Goal: Task Accomplishment & Management: Use online tool/utility

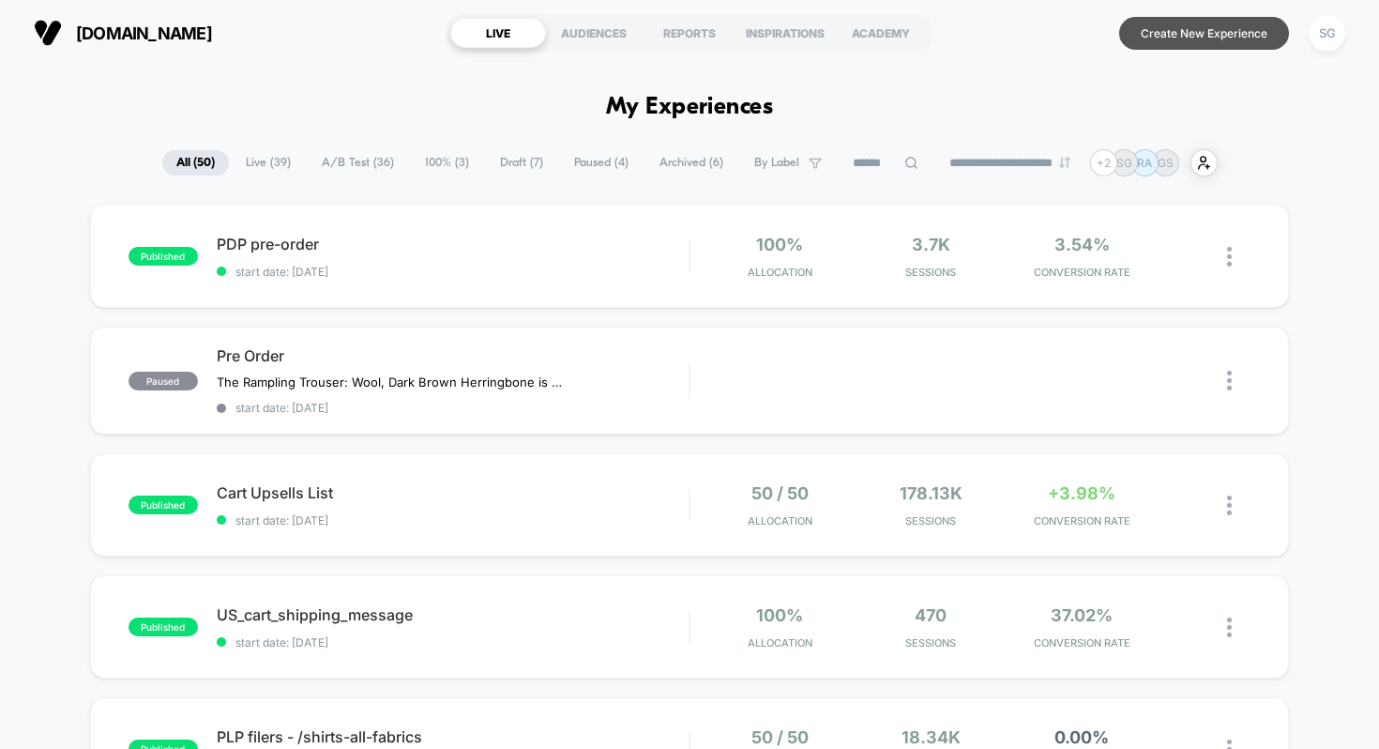
click at [1175, 33] on button "Create New Experience" at bounding box center [1204, 33] width 170 height 33
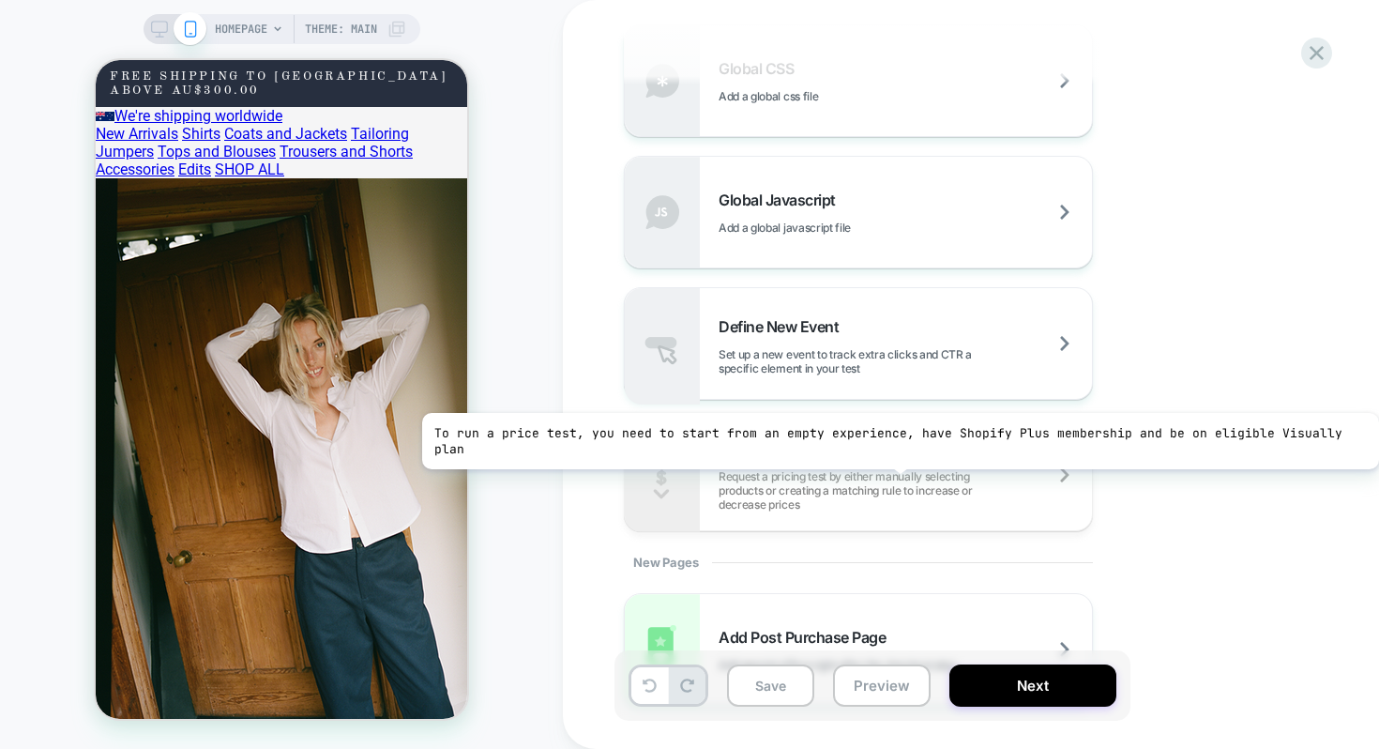
scroll to position [1342, 0]
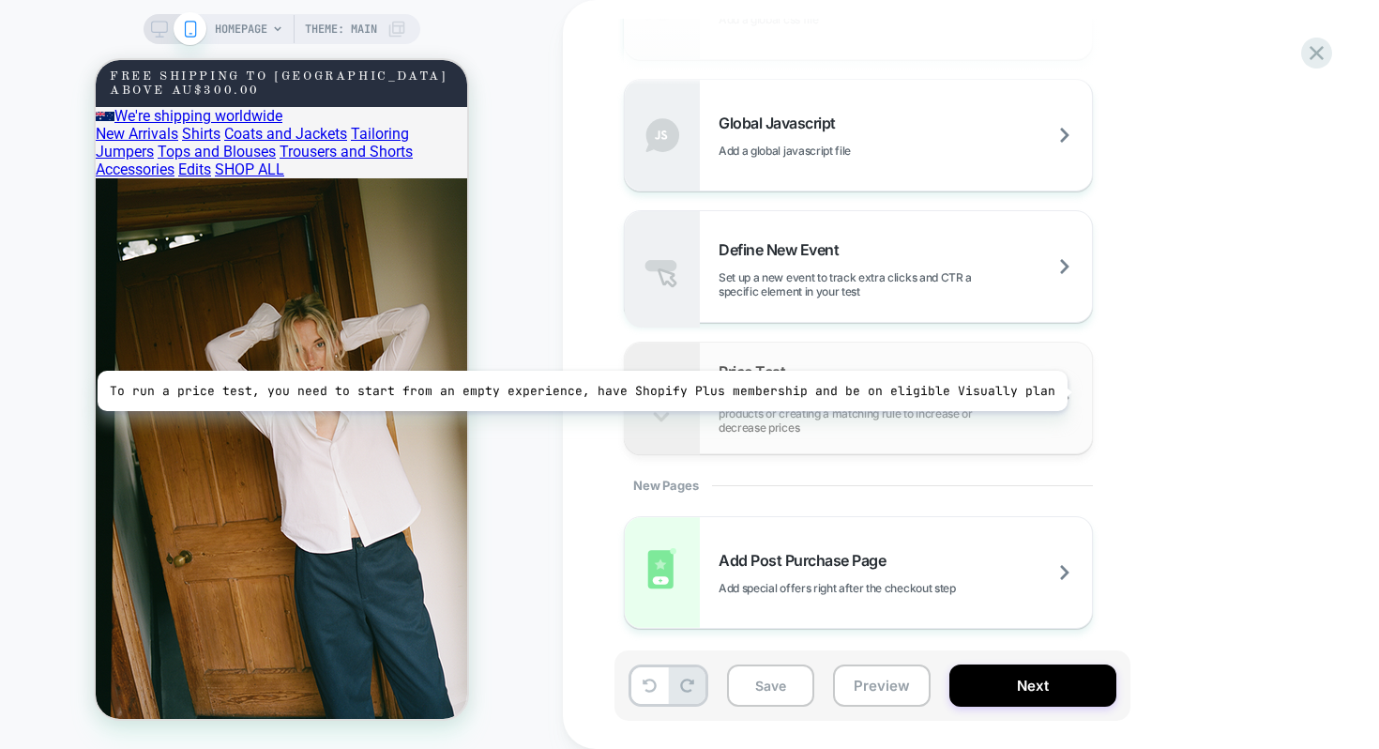
click at [1057, 392] on span "Request a pricing test by either manually selecting products or creating a matc…" at bounding box center [905, 413] width 373 height 42
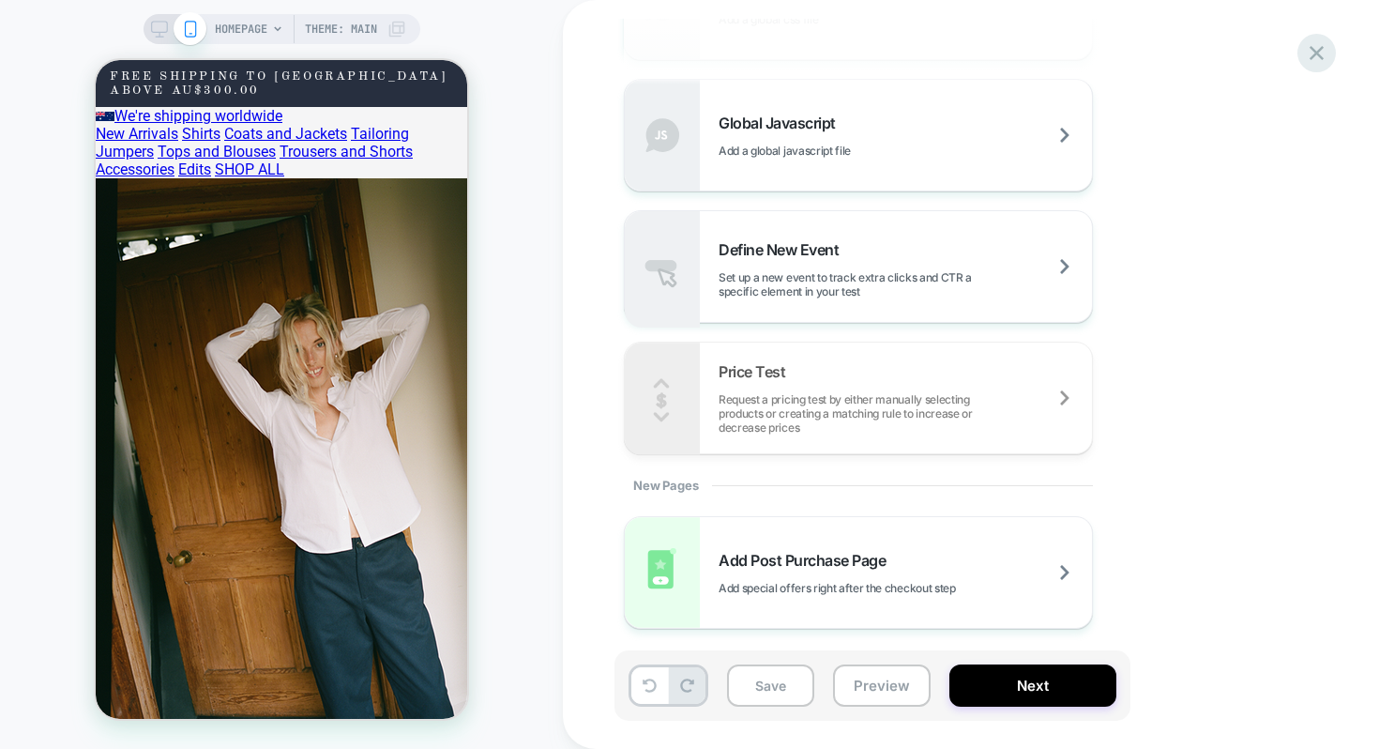
click at [1315, 59] on icon at bounding box center [1316, 52] width 25 height 25
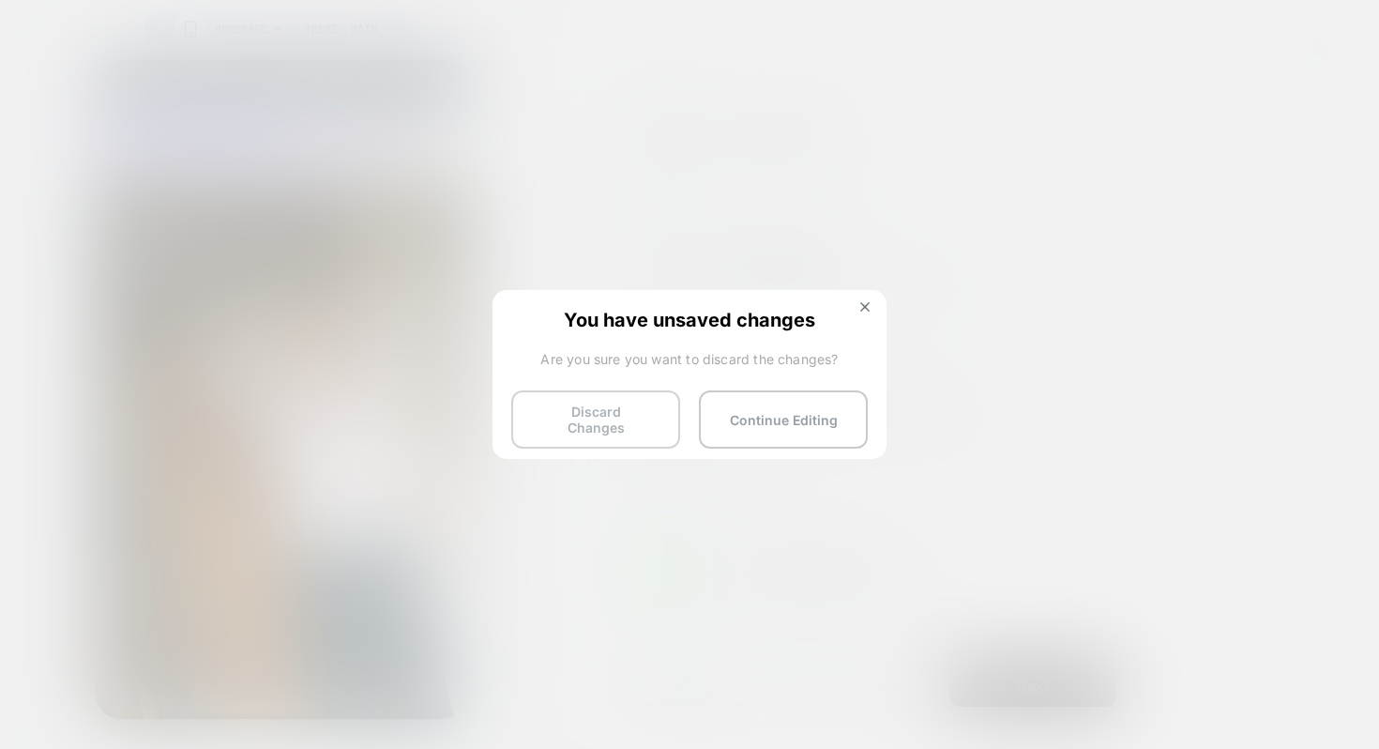
click at [648, 419] on button "Discard Changes" at bounding box center [595, 419] width 169 height 58
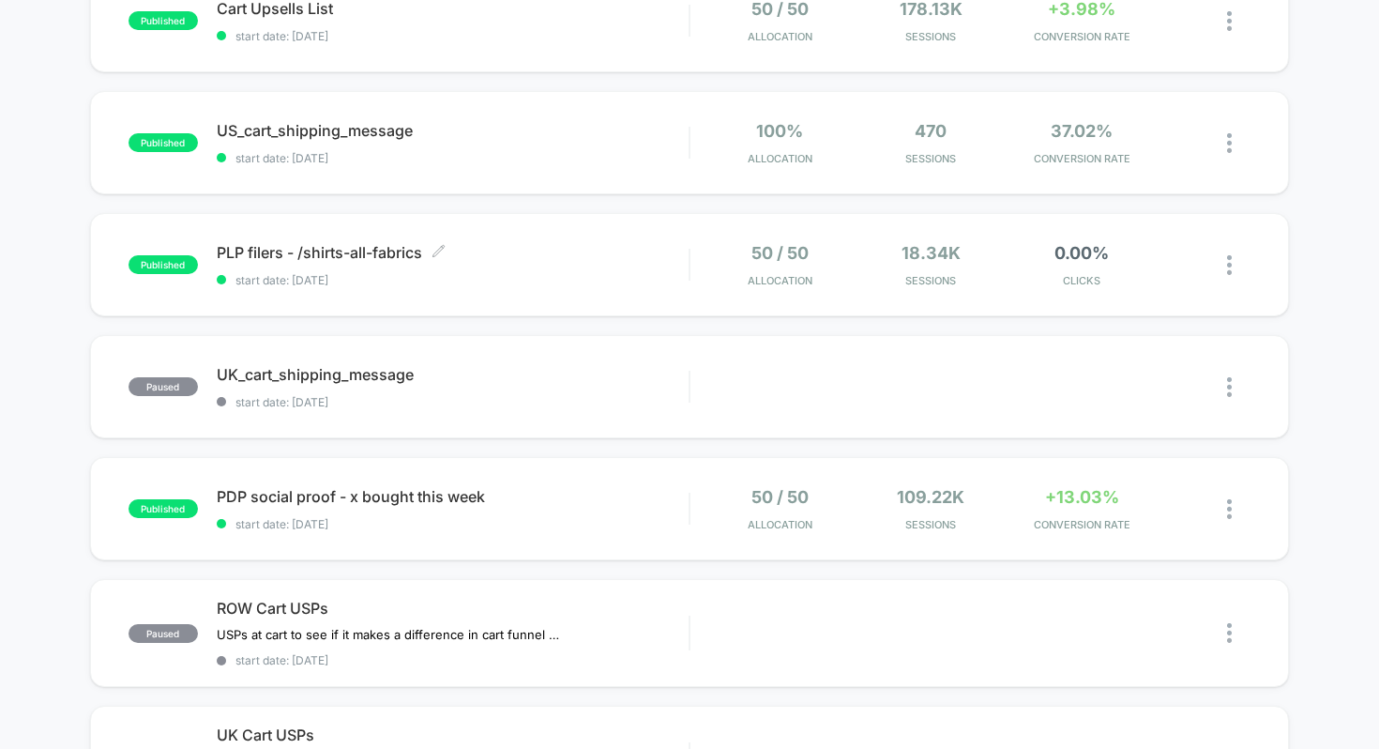
scroll to position [488, 0]
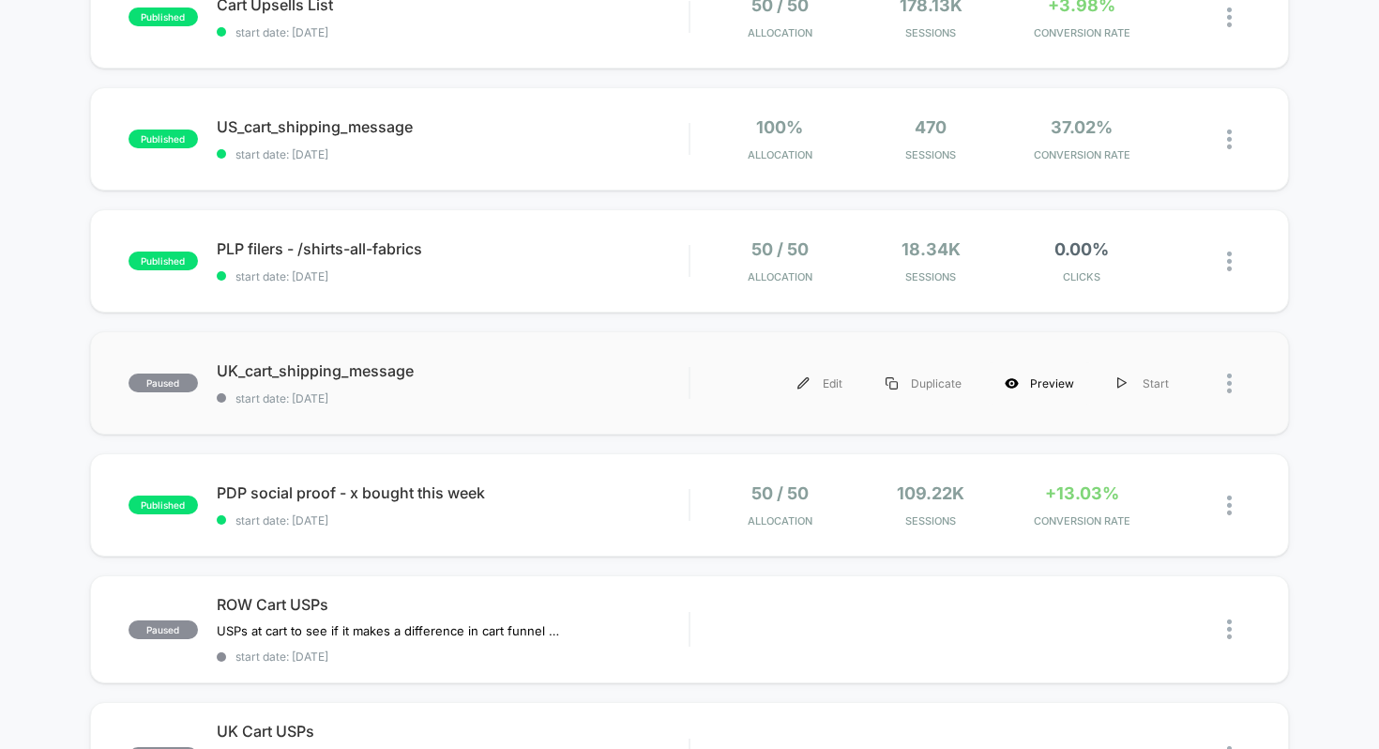
click at [1042, 380] on div "Preview" at bounding box center [1039, 383] width 113 height 42
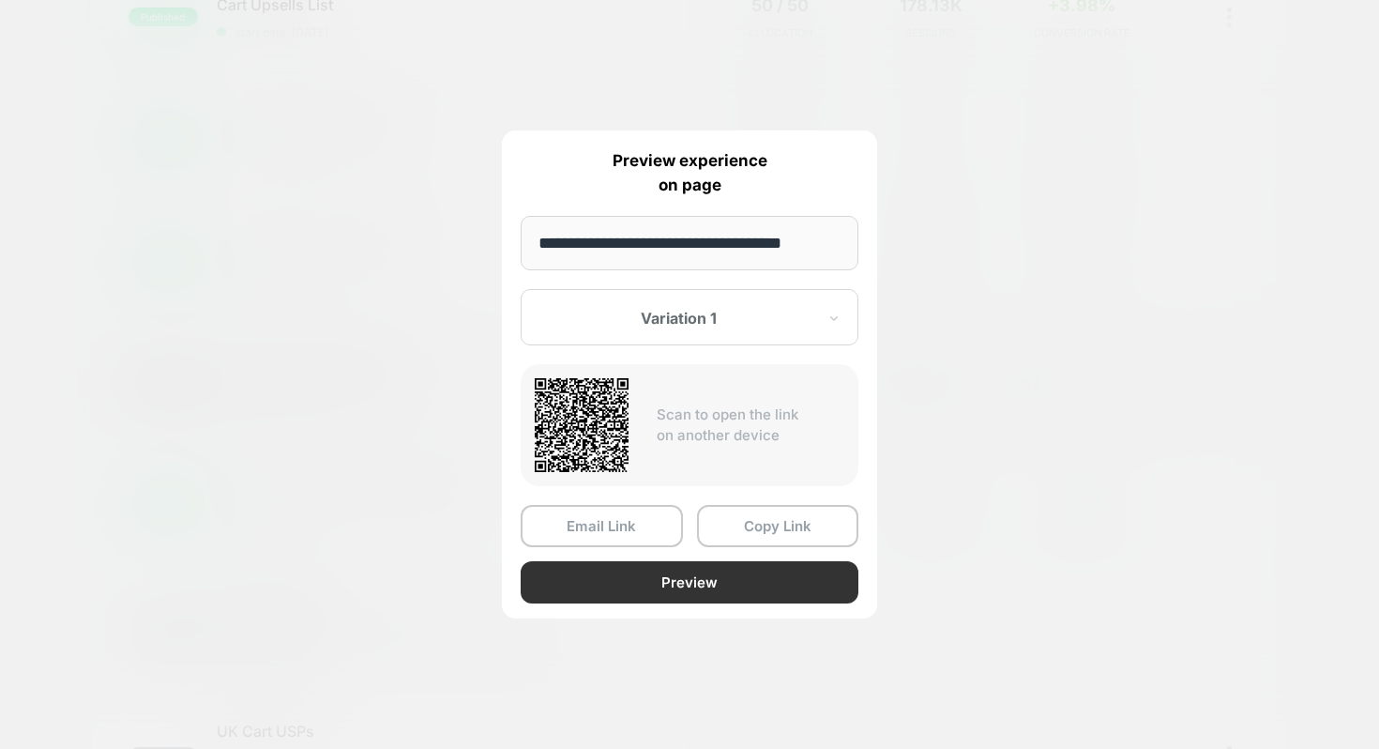
click at [669, 578] on button "Preview" at bounding box center [690, 582] width 338 height 42
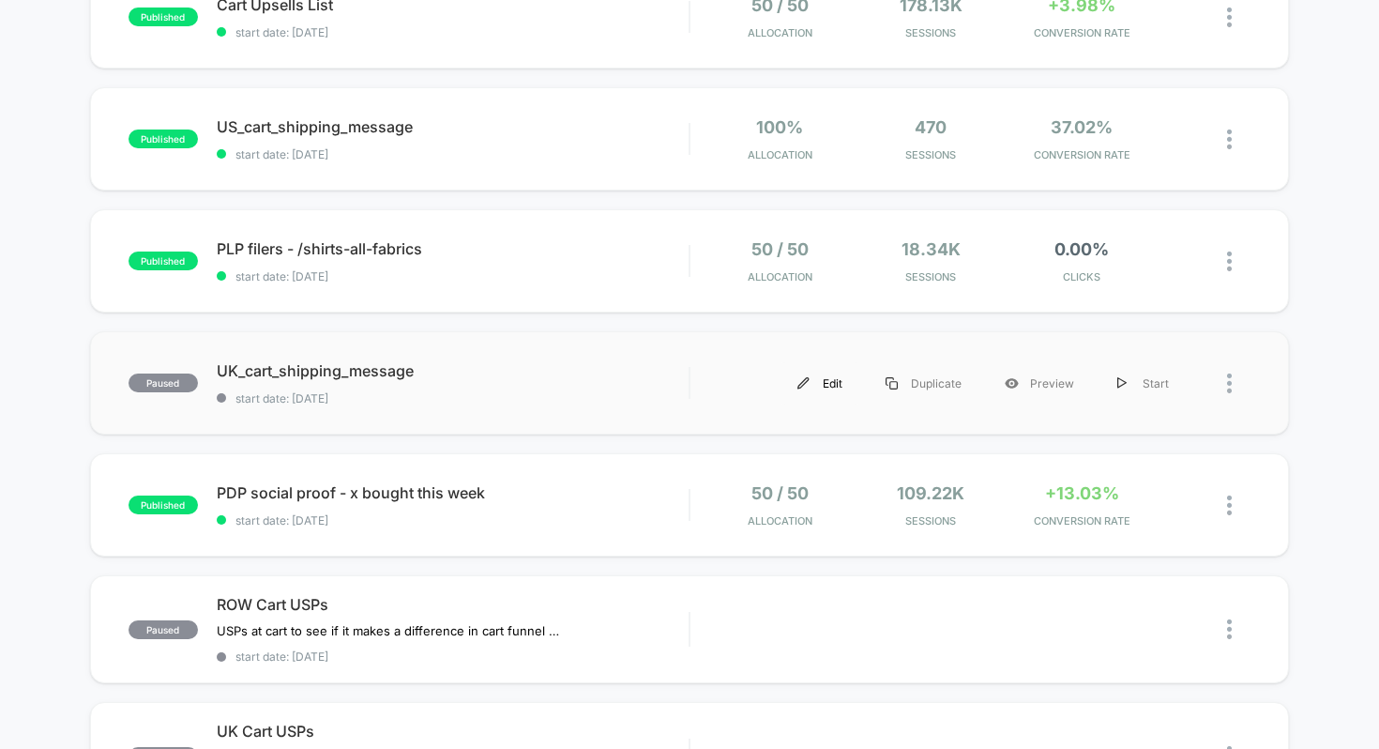
click at [838, 381] on div "Edit" at bounding box center [820, 383] width 88 height 42
